Goal: Transaction & Acquisition: Purchase product/service

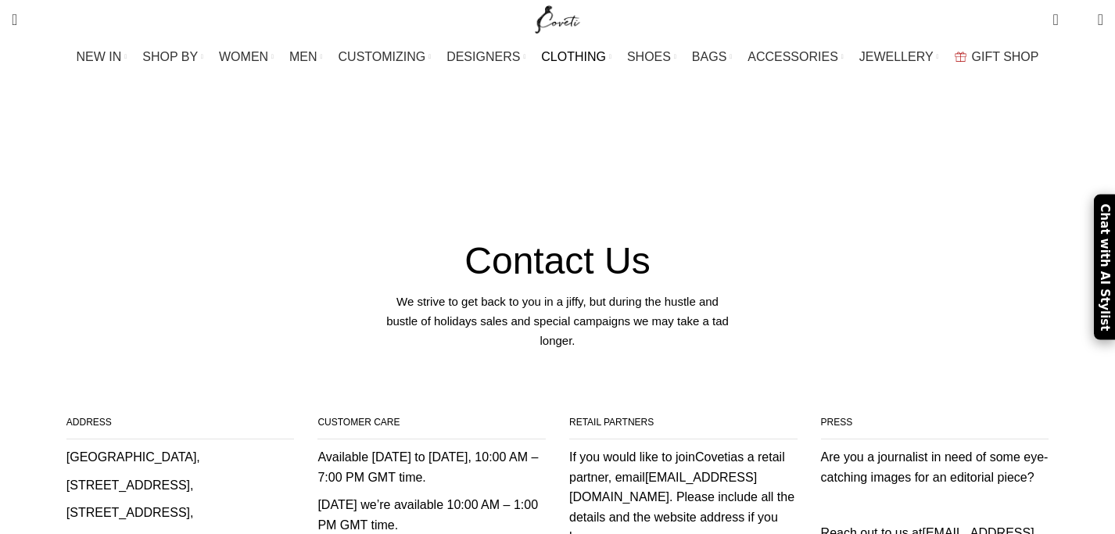
click at [574, 59] on span "CLOTHING" at bounding box center [573, 56] width 65 height 15
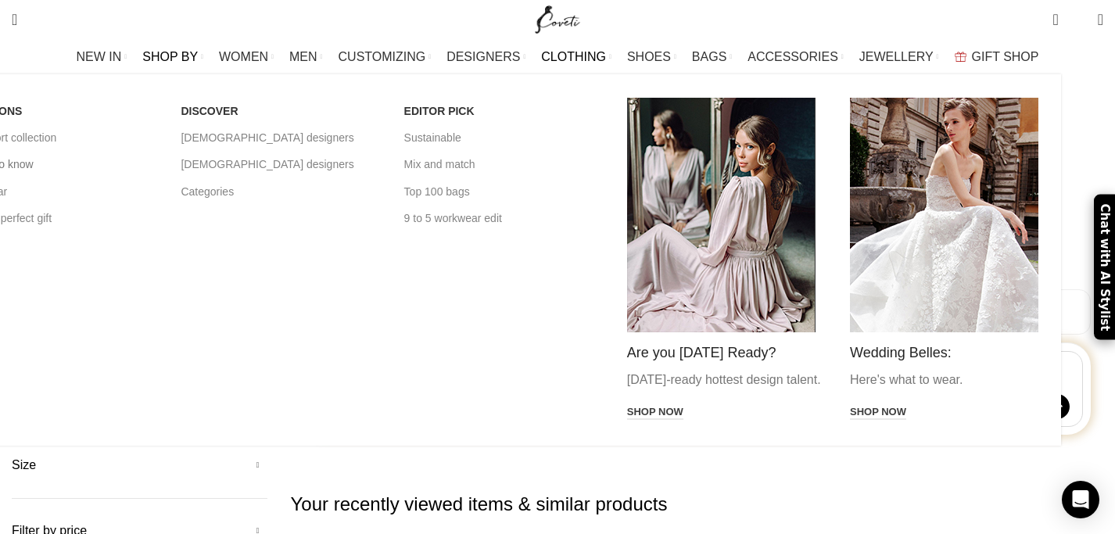
click at [157, 165] on link "Brands to know" at bounding box center [57, 164] width 199 height 27
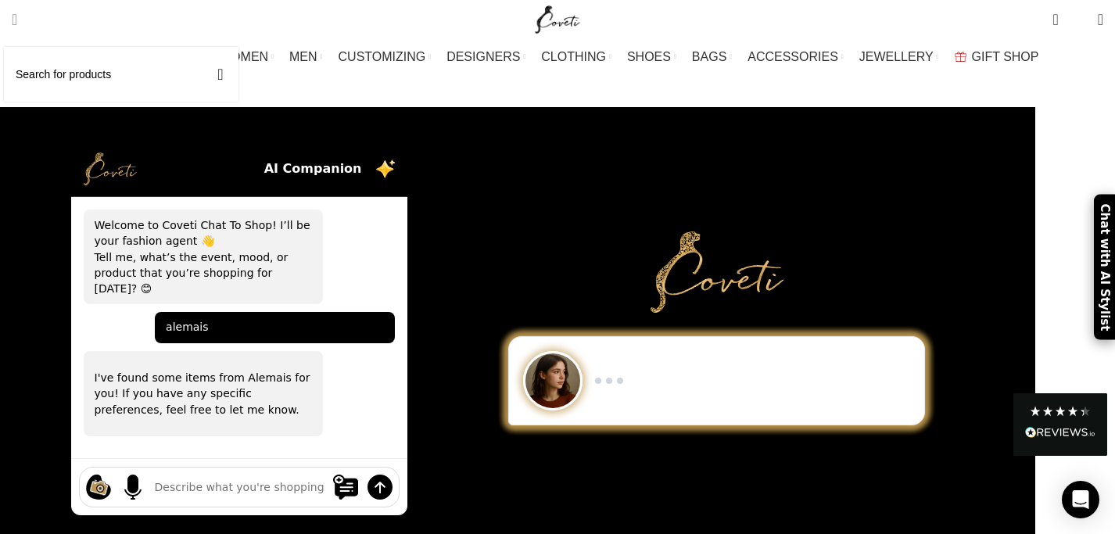
click at [57, 70] on input "Search" at bounding box center [121, 74] width 234 height 55
type input "alemais"
click at [202, 47] on button "Search" at bounding box center [220, 74] width 36 height 55
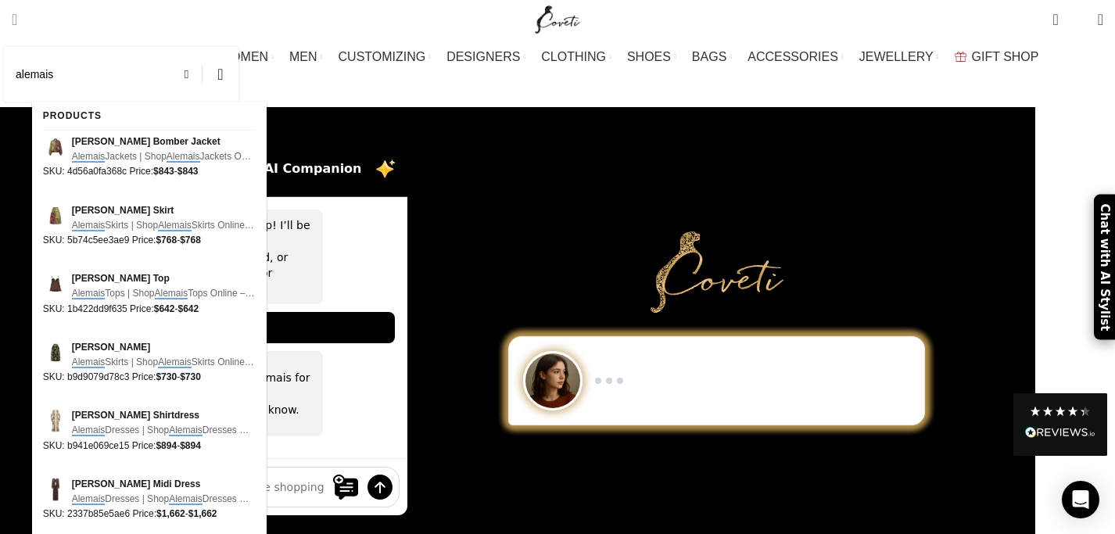
click at [202, 47] on button "Search" at bounding box center [220, 74] width 36 height 55
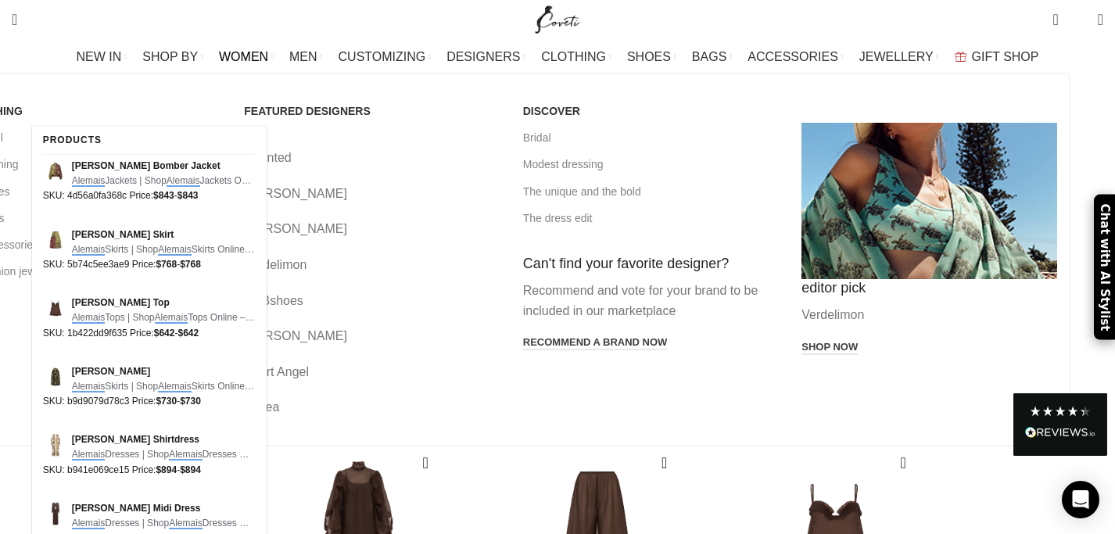
scroll to position [257, 0]
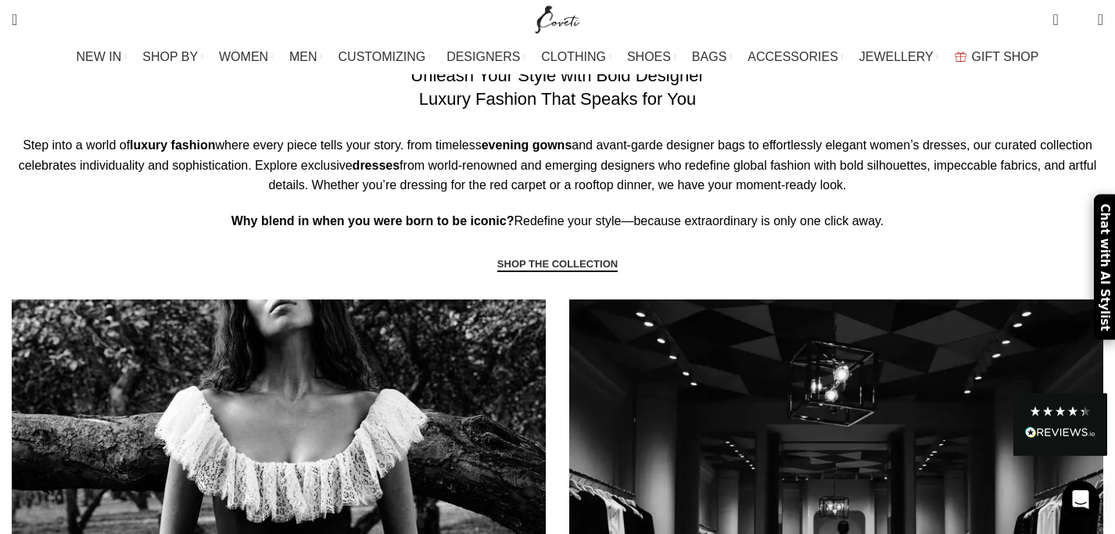
scroll to position [963, 0]
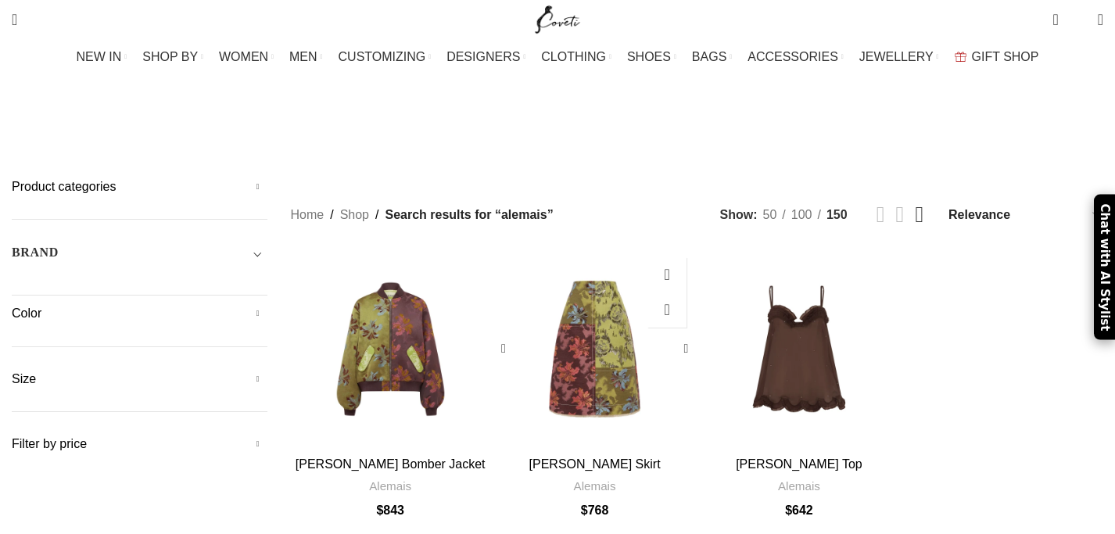
click at [580, 281] on div "Adriana Jacquard Skirt" at bounding box center [594, 348] width 40 height 199
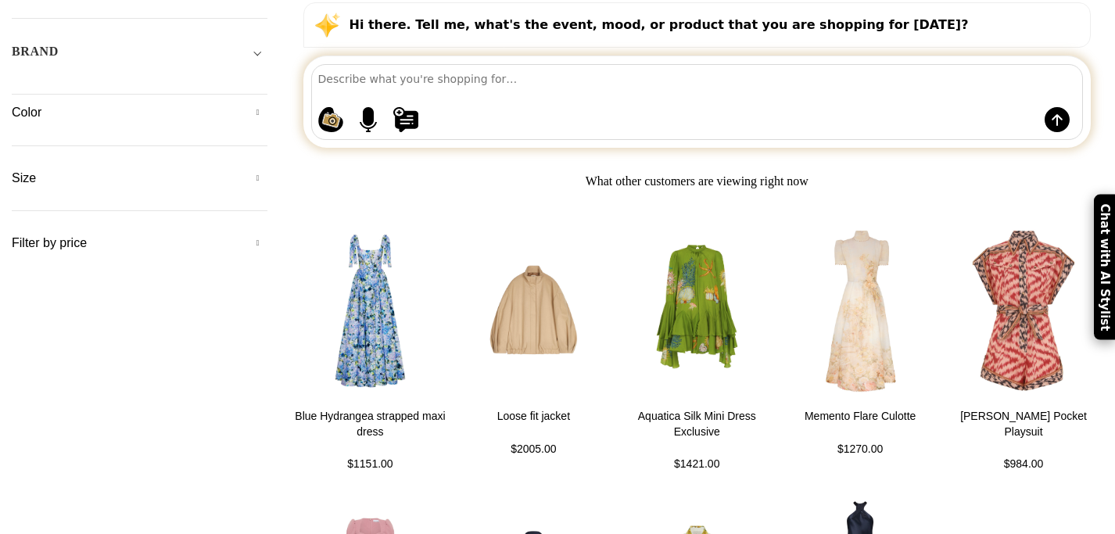
scroll to position [199, 0]
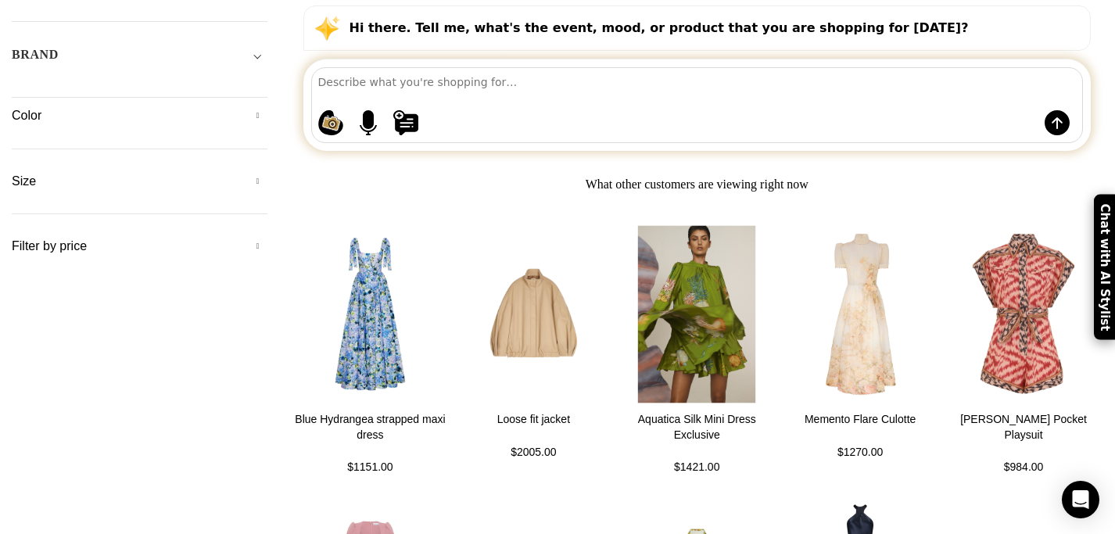
click at [661, 282] on img at bounding box center [696, 314] width 164 height 193
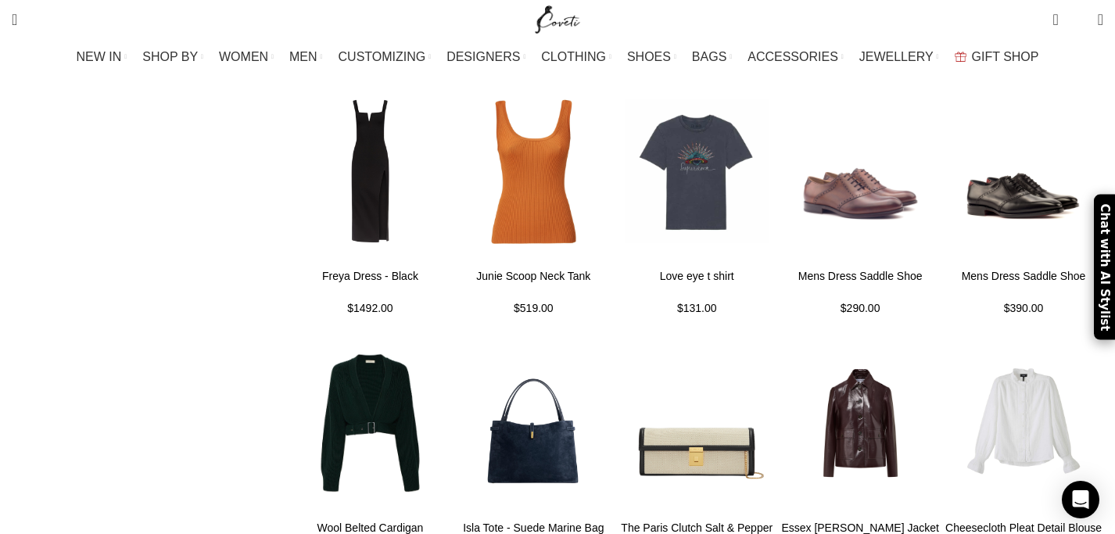
scroll to position [862, 0]
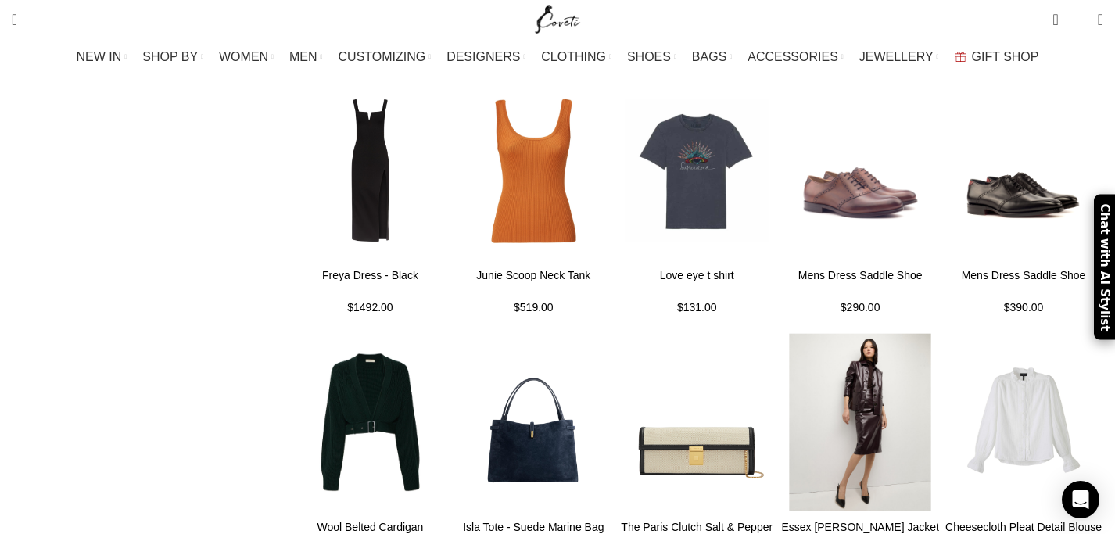
click at [836, 352] on img at bounding box center [860, 421] width 164 height 193
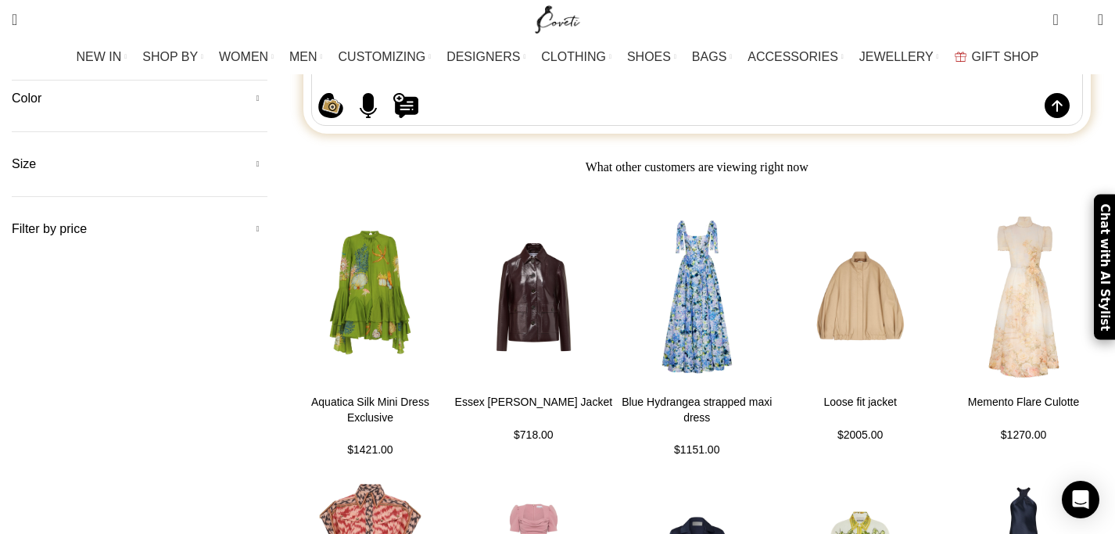
scroll to position [245, 0]
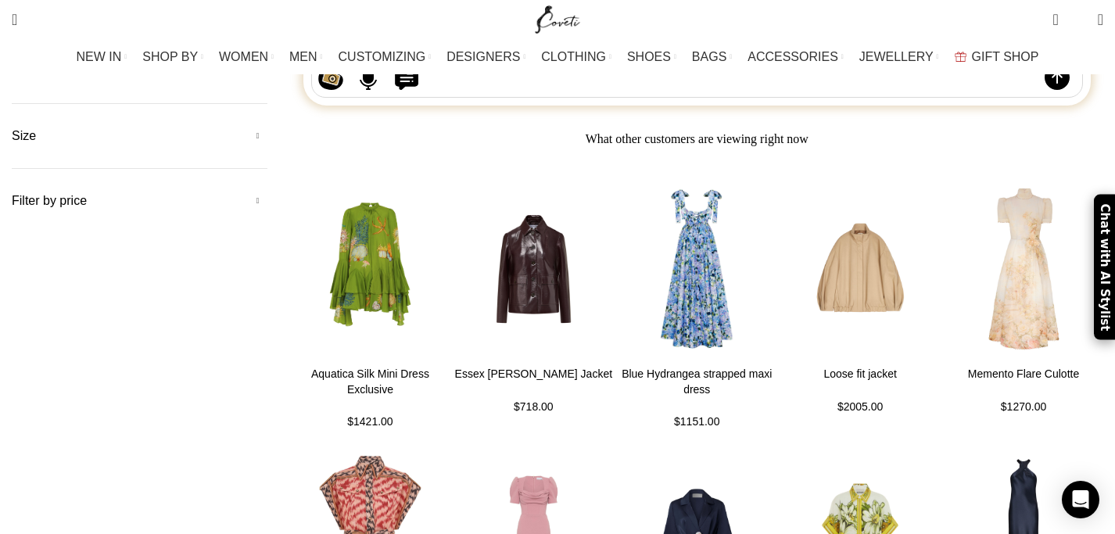
click at [675, 252] on img at bounding box center [696, 269] width 164 height 193
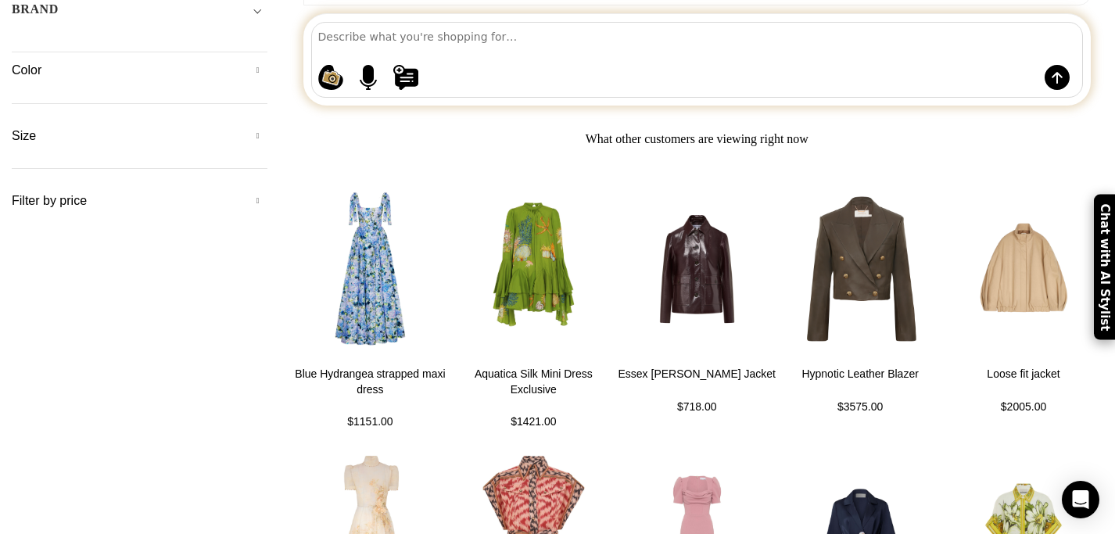
click at [267, 192] on h5 "Filter by price" at bounding box center [140, 200] width 256 height 17
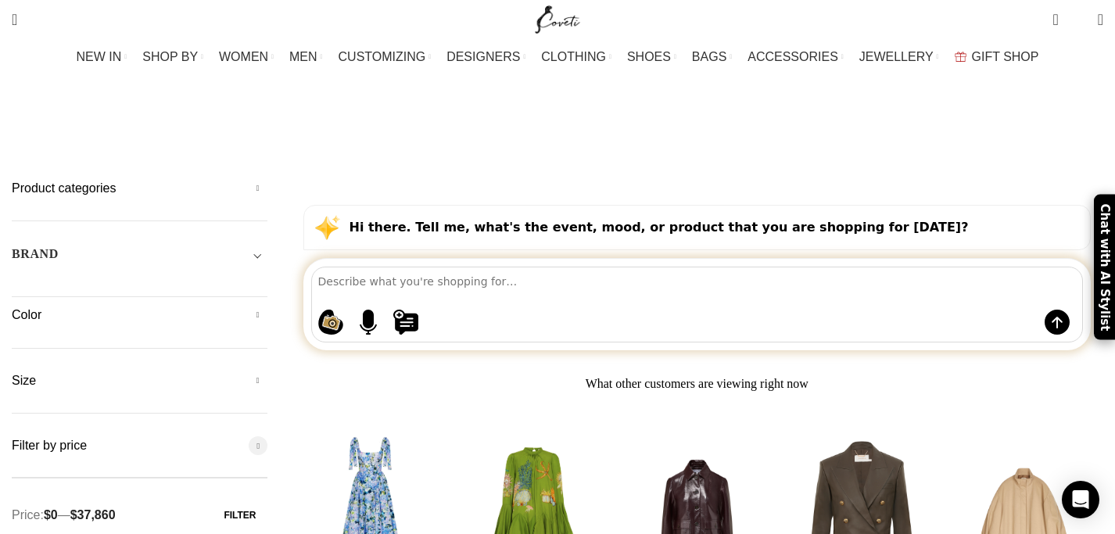
click at [267, 245] on span "Toggle filter" at bounding box center [258, 254] width 19 height 19
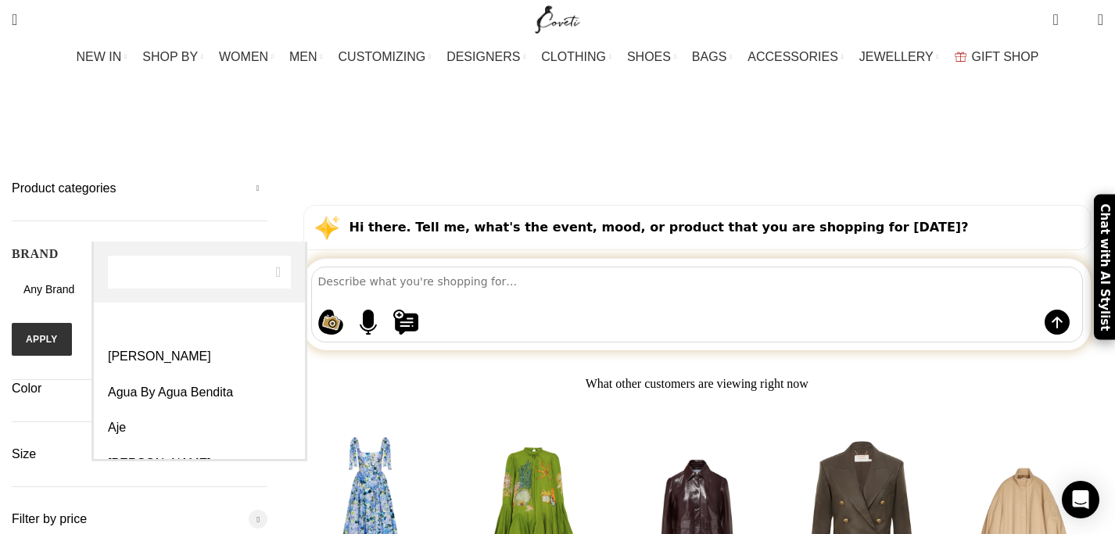
click at [224, 282] on span "Any Brand" at bounding box center [140, 290] width 256 height 16
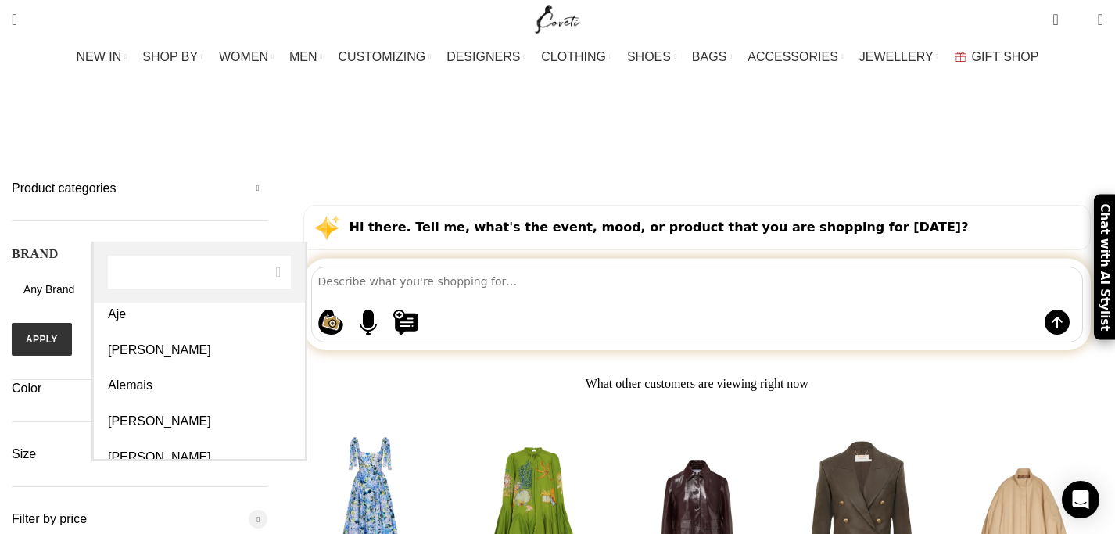
scroll to position [114, 0]
select select "alemais"
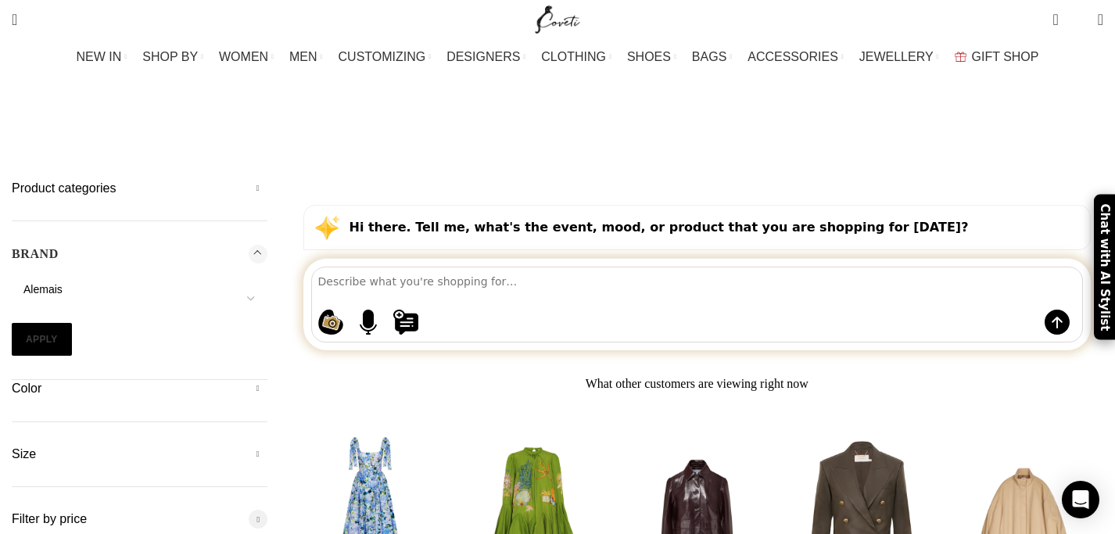
click at [72, 323] on button "Apply" at bounding box center [42, 339] width 60 height 33
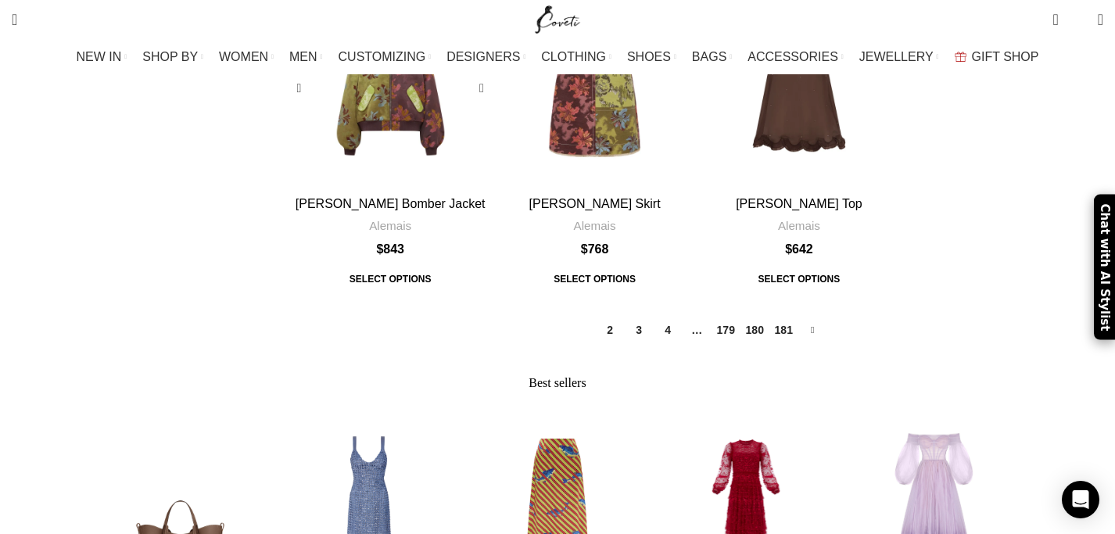
scroll to position [2039, 0]
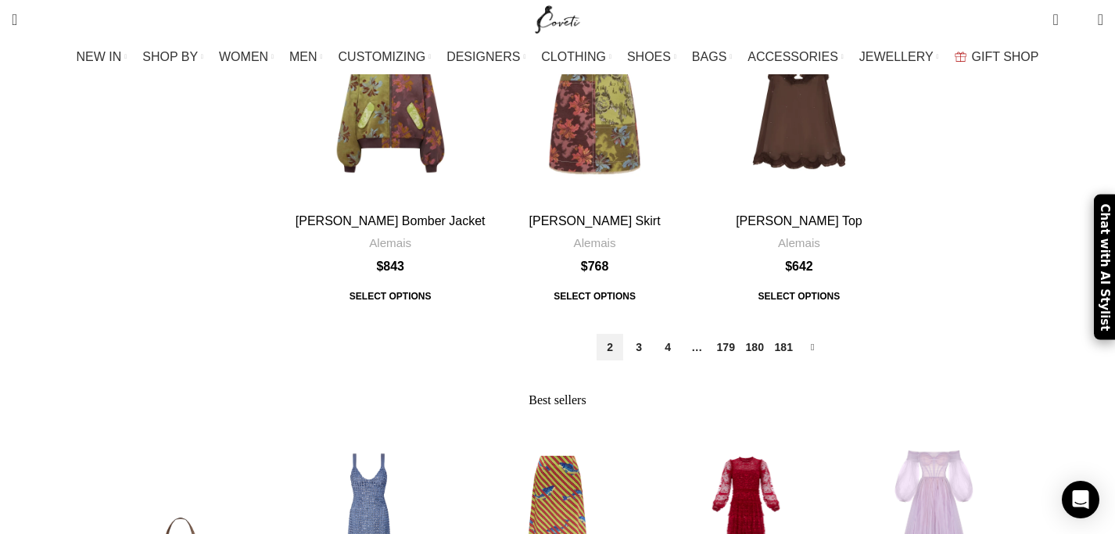
click at [596, 334] on link "2" at bounding box center [609, 347] width 27 height 27
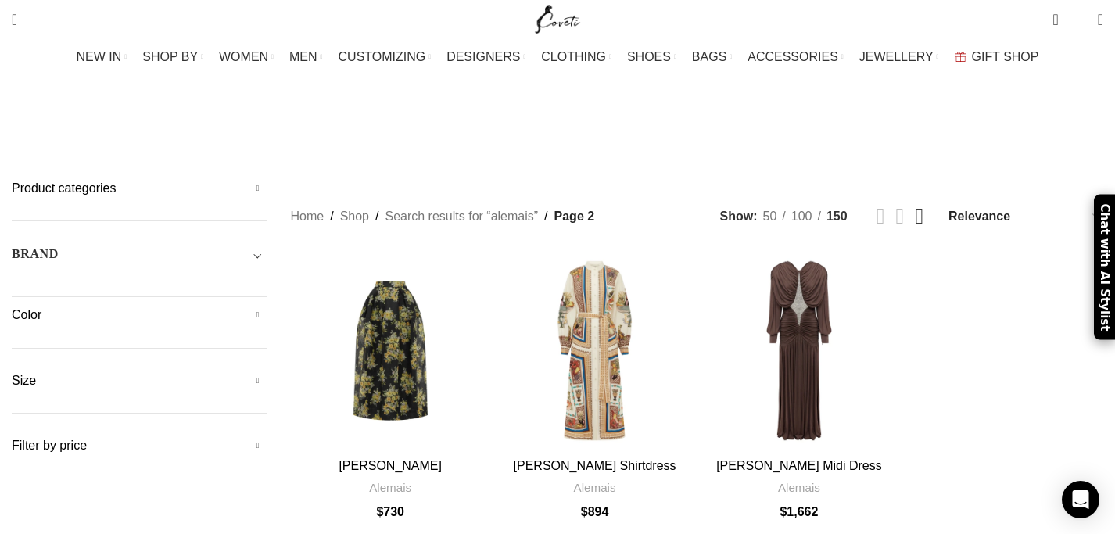
scroll to position [33, 0]
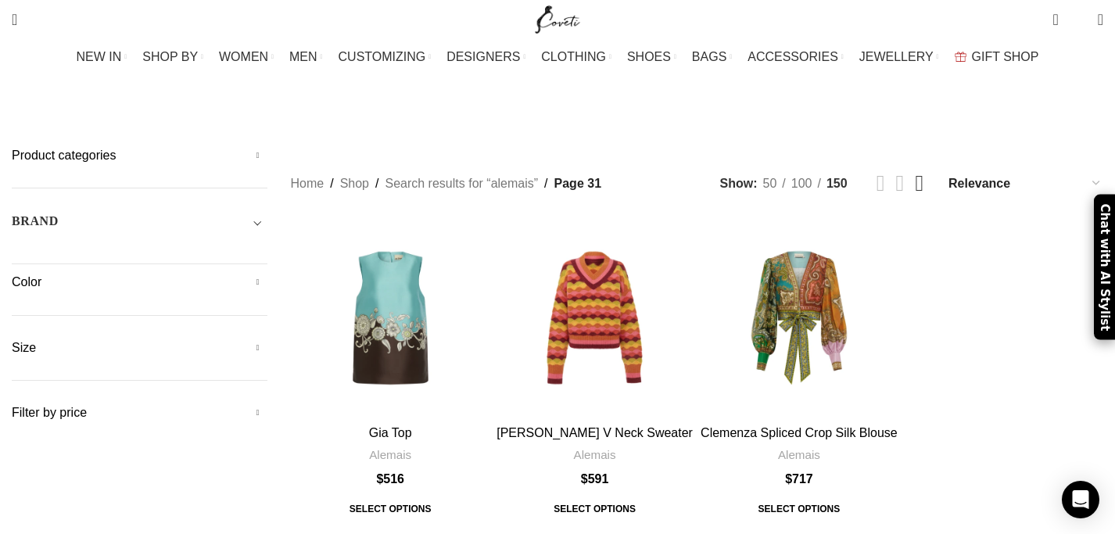
click at [707, 414] on div "Quick view Add to wishlist Gia Top Alemais $ 516 Select options This product ha…" at bounding box center [697, 395] width 813 height 355
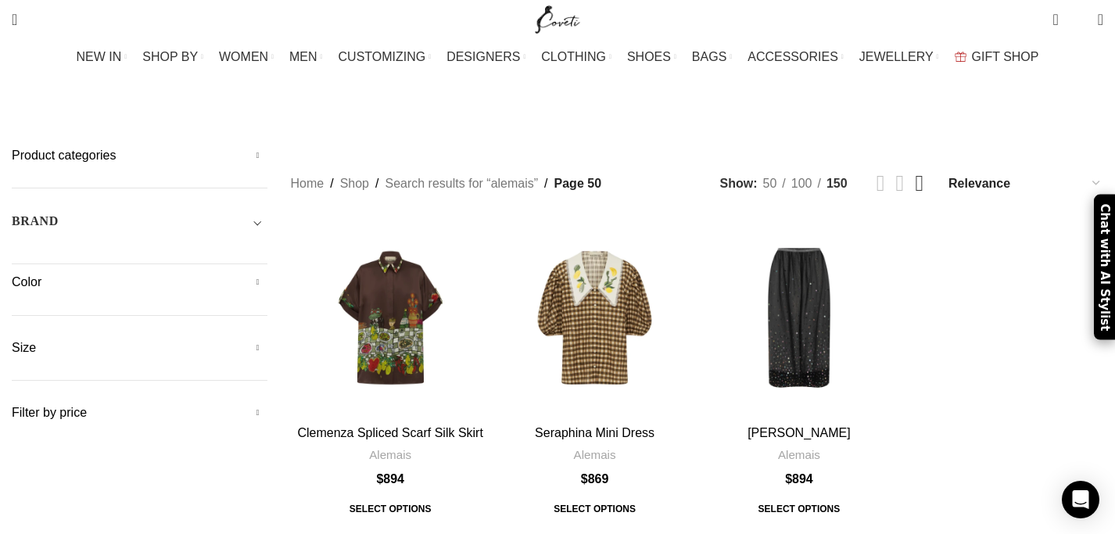
click at [706, 412] on div "Quick view Add to wishlist Clemenza Spliced Scarf Silk Skirt Alemais $ 894 Sele…" at bounding box center [697, 395] width 813 height 355
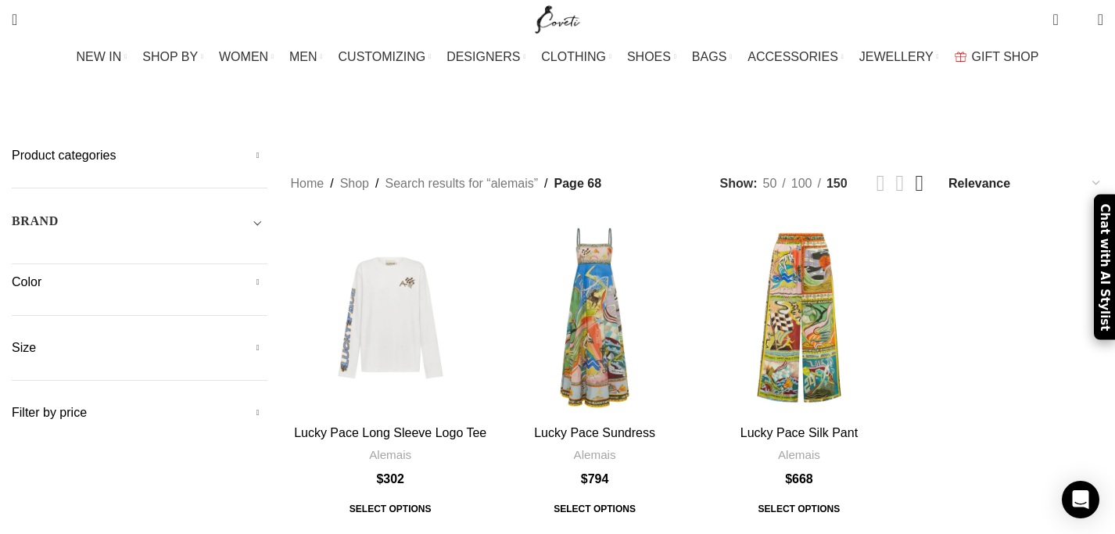
click at [703, 411] on div "Quick view Add to wishlist Lucky Pace Long Sleeve Logo Tee Alemais $ 302 Select…" at bounding box center [697, 395] width 813 height 355
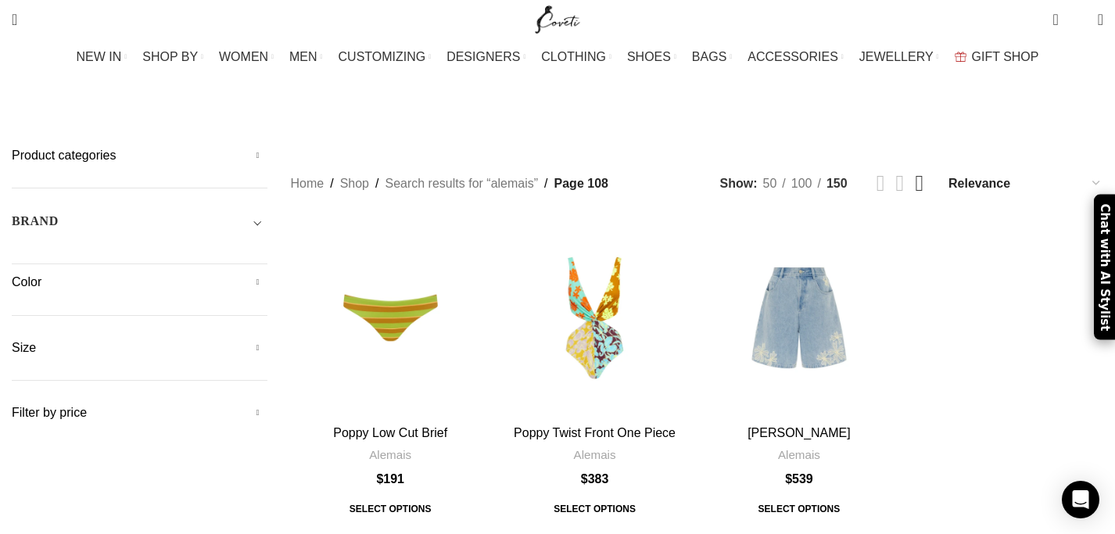
click at [707, 432] on main "Close Product categories Men Men Accessories Cases Men Belts Men Exotic Leather…" at bounding box center [557, 372] width 1115 height 512
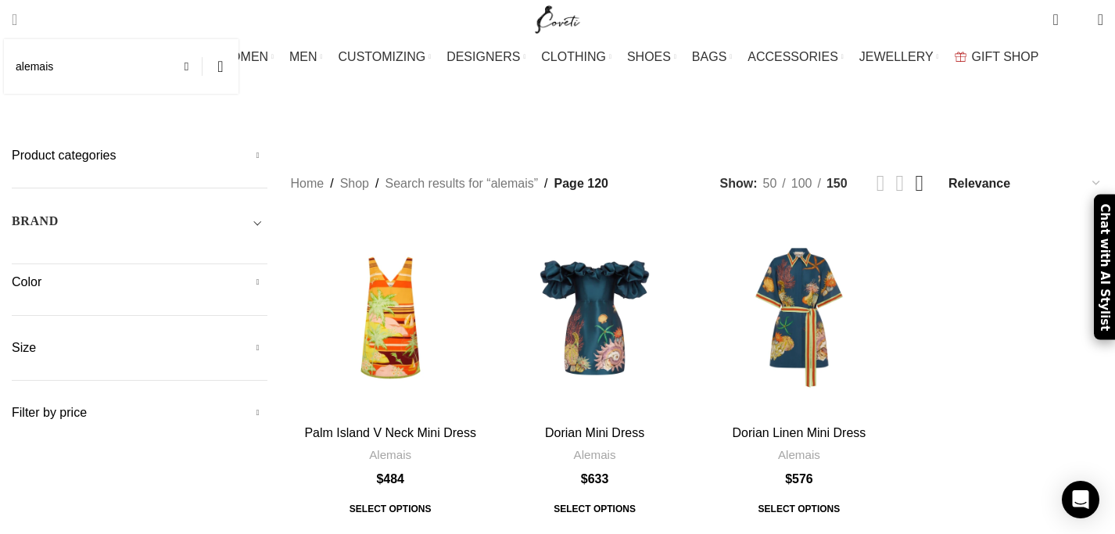
click at [95, 70] on input "alemais" at bounding box center [121, 66] width 234 height 55
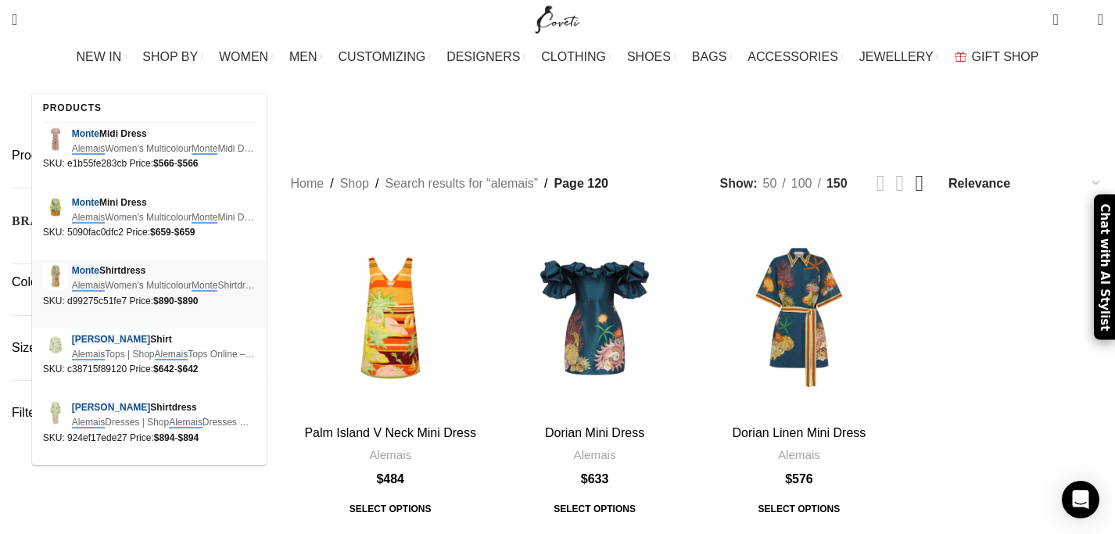
click at [135, 286] on span "Alemais Women's Multicolour Monte Shirtdress Alemais Monte Shirtdress The …" at bounding box center [164, 285] width 184 height 15
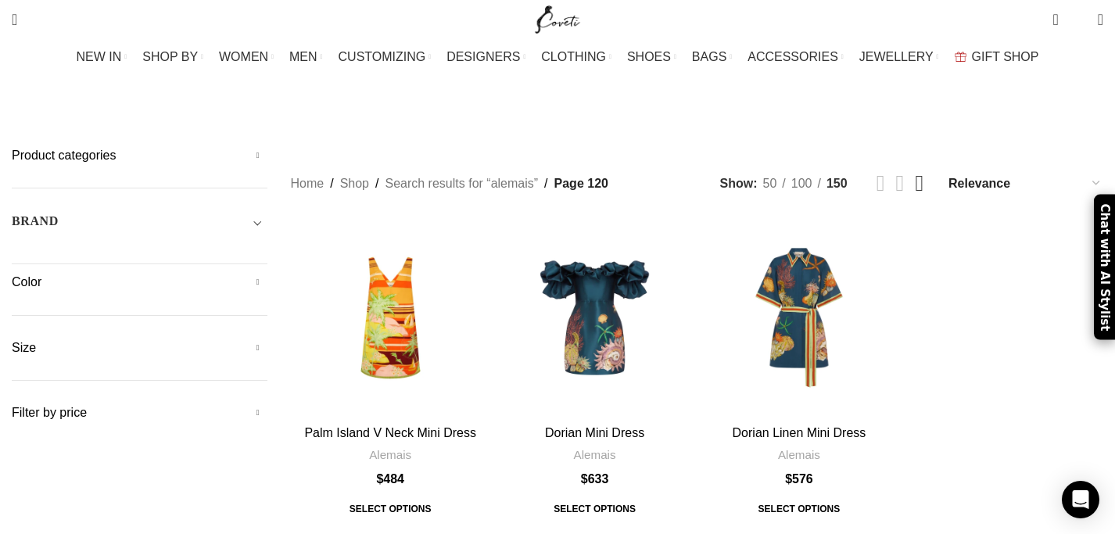
type input "alemais monte"
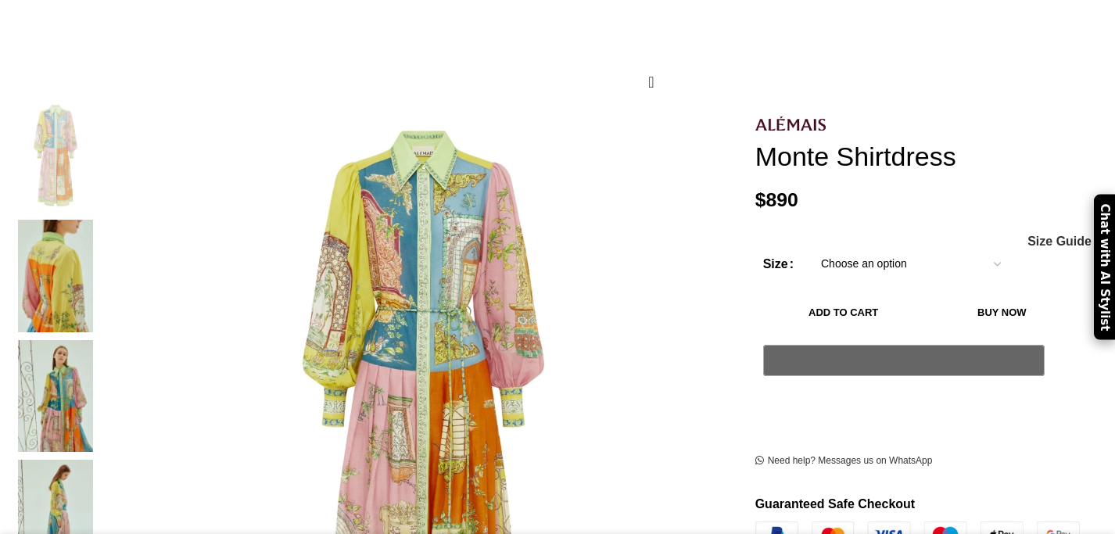
scroll to position [220, 0]
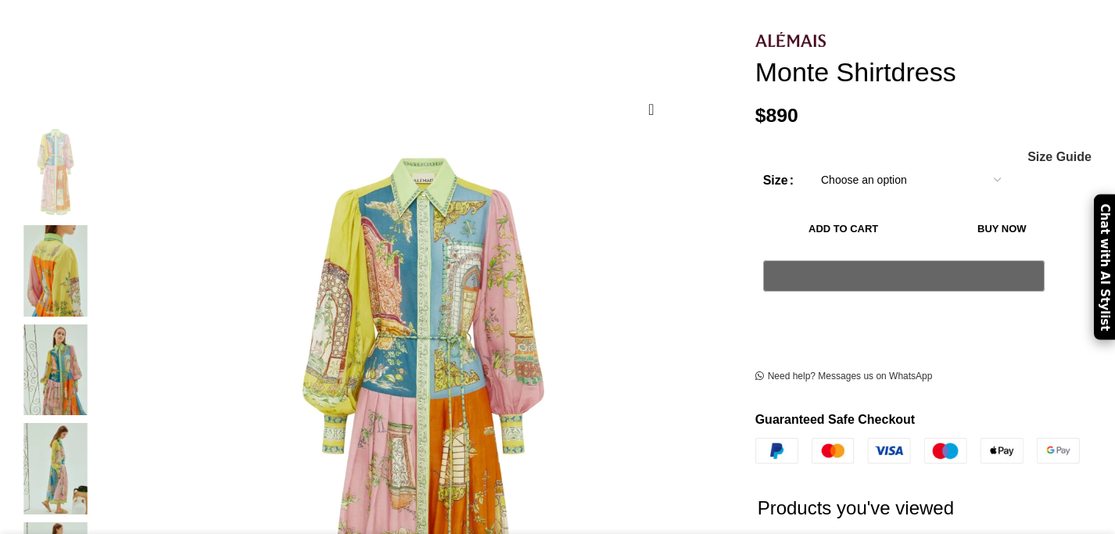
click at [833, 163] on select "Choose an option 4 UK 6 UK 8 [GEOGRAPHIC_DATA] 10 [GEOGRAPHIC_DATA] 12 [GEOGRAP…" at bounding box center [910, 179] width 203 height 33
click at [809, 163] on select "Choose an option 4 UK 6 UK 8 [GEOGRAPHIC_DATA] 10 [GEOGRAPHIC_DATA] 12 [GEOGRAP…" at bounding box center [910, 179] width 203 height 33
select select "8-[GEOGRAPHIC_DATA]"
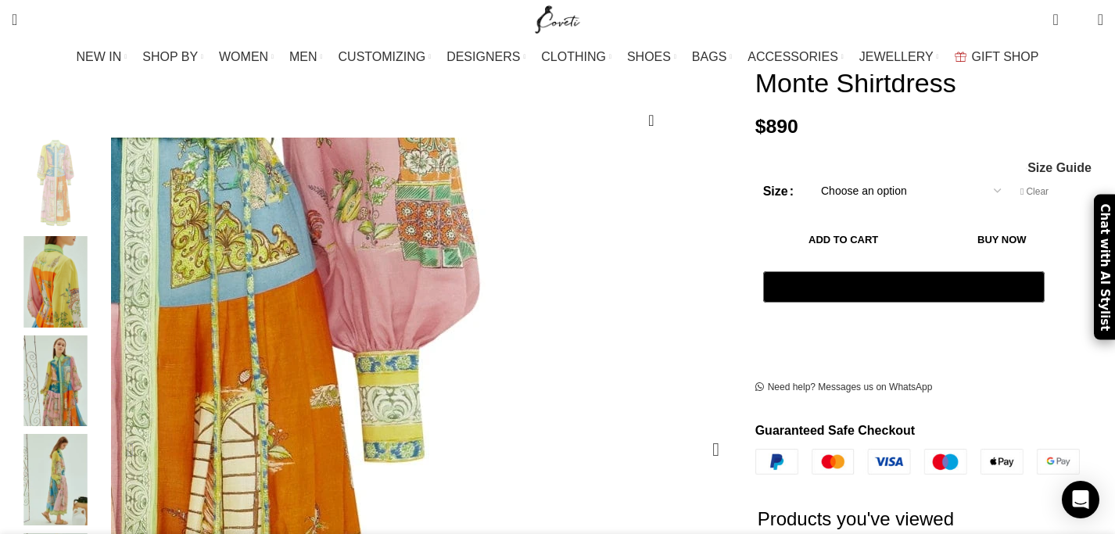
scroll to position [227, 0]
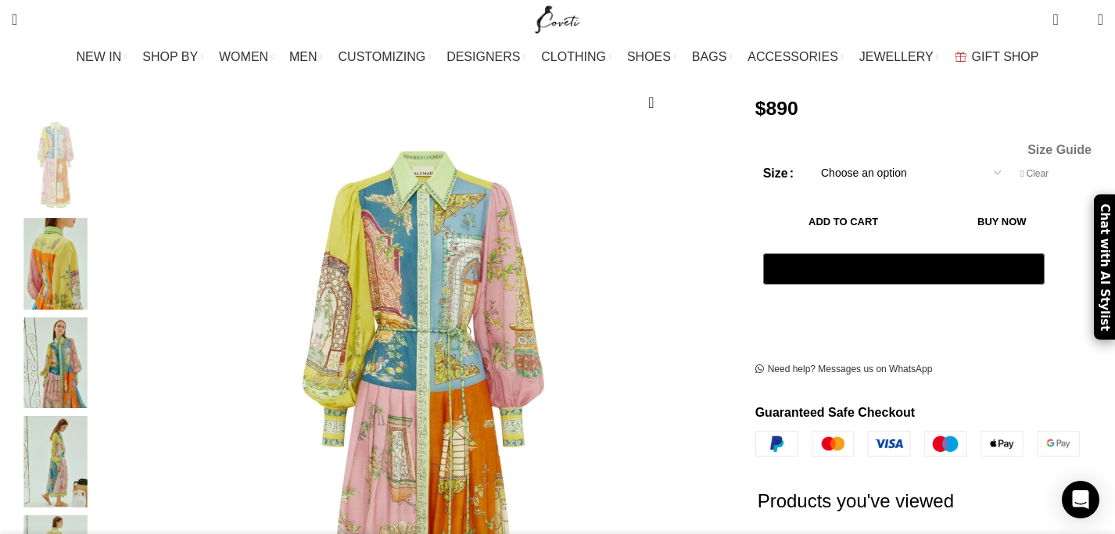
click at [1027, 144] on span "Size Guide" at bounding box center [1059, 150] width 64 height 13
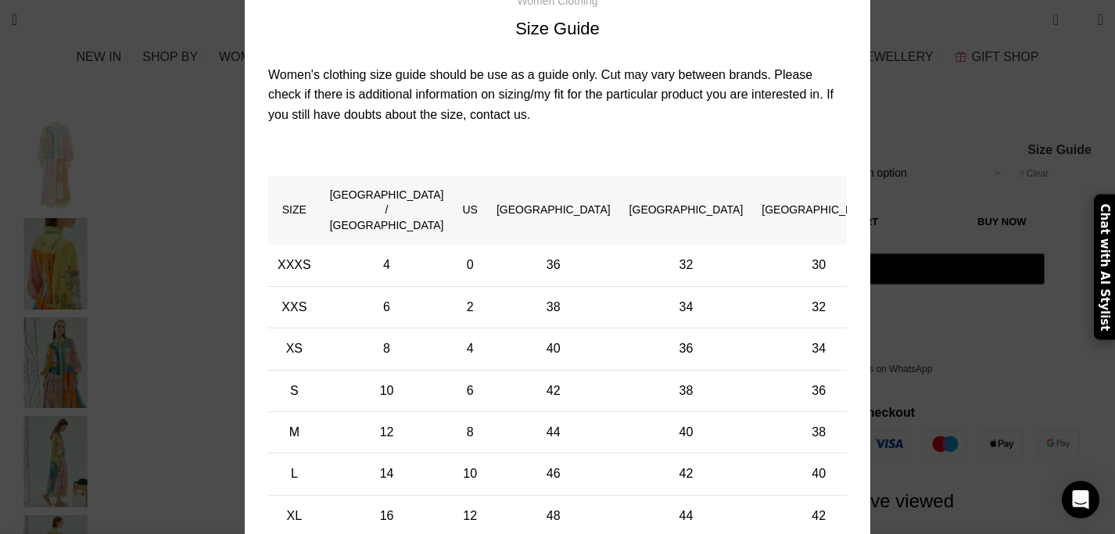
scroll to position [0, 493]
